Goal: Task Accomplishment & Management: Manage account settings

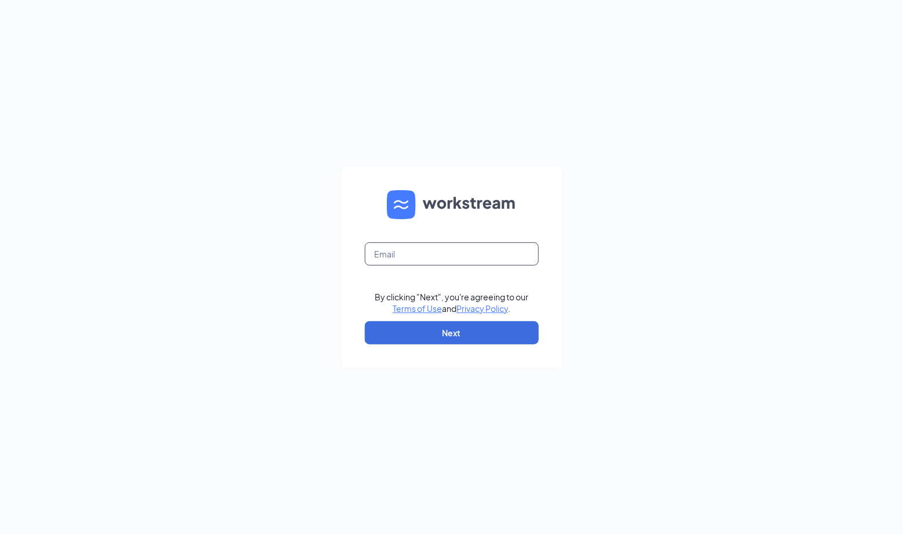
click at [417, 253] on input "text" at bounding box center [452, 253] width 174 height 23
type input "c"
